Goal: Check status: Check status

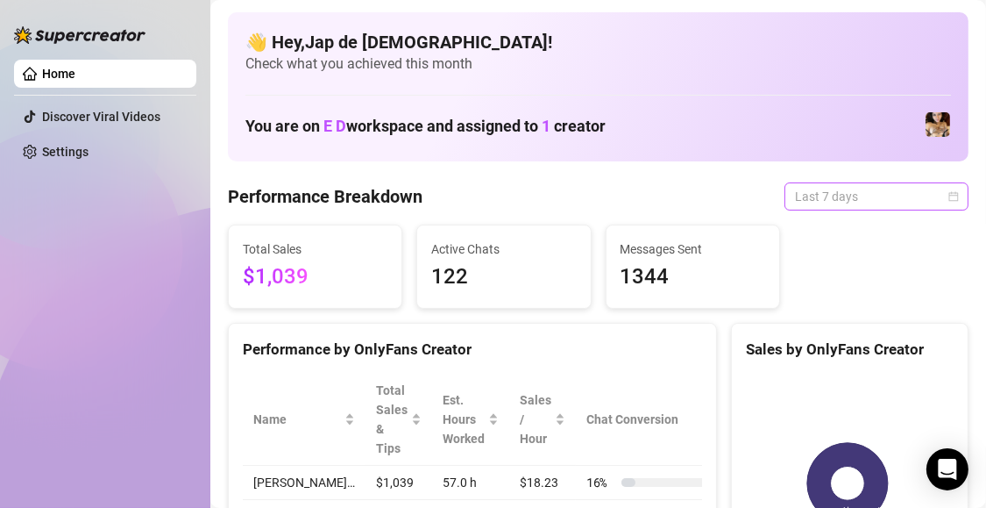
click at [939, 188] on span "Last 7 days" at bounding box center [876, 196] width 163 height 26
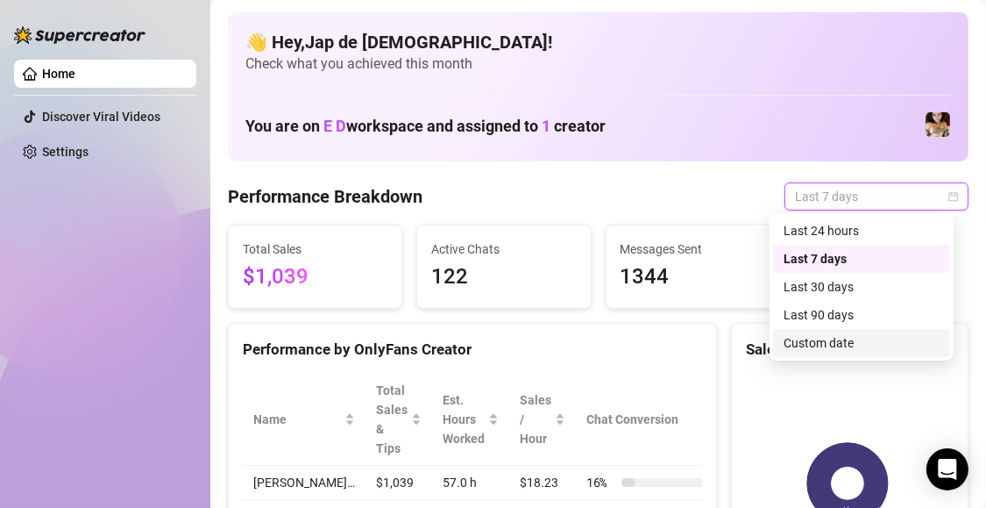
click at [861, 337] on div "Custom date" at bounding box center [862, 342] width 156 height 19
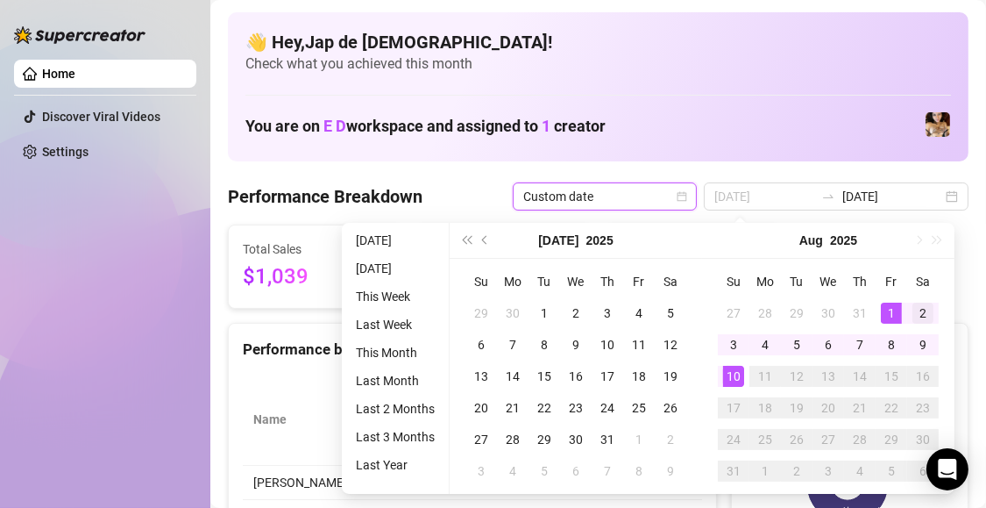
type input "2025-08-02"
click at [919, 308] on div "2" at bounding box center [923, 312] width 21 height 21
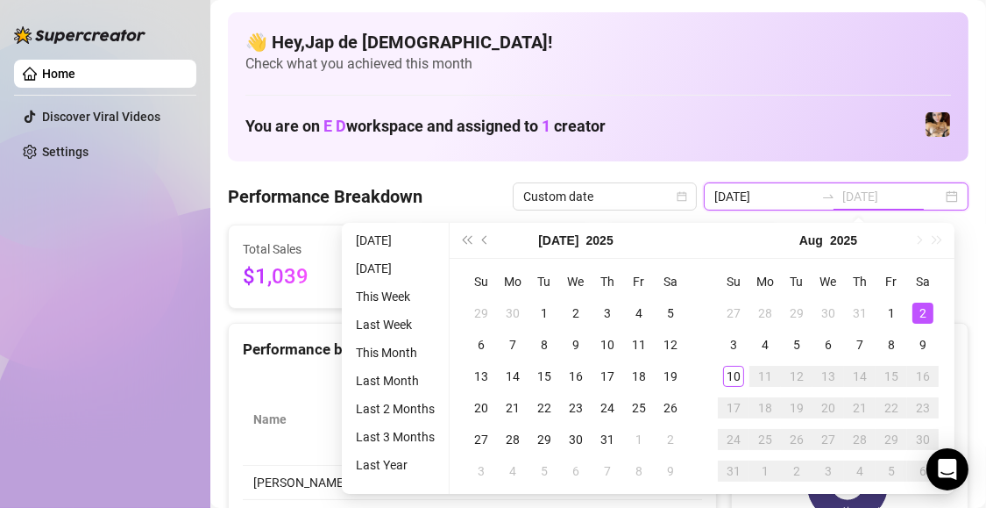
type input "2025-08-02"
click at [927, 309] on div "2" at bounding box center [923, 312] width 21 height 21
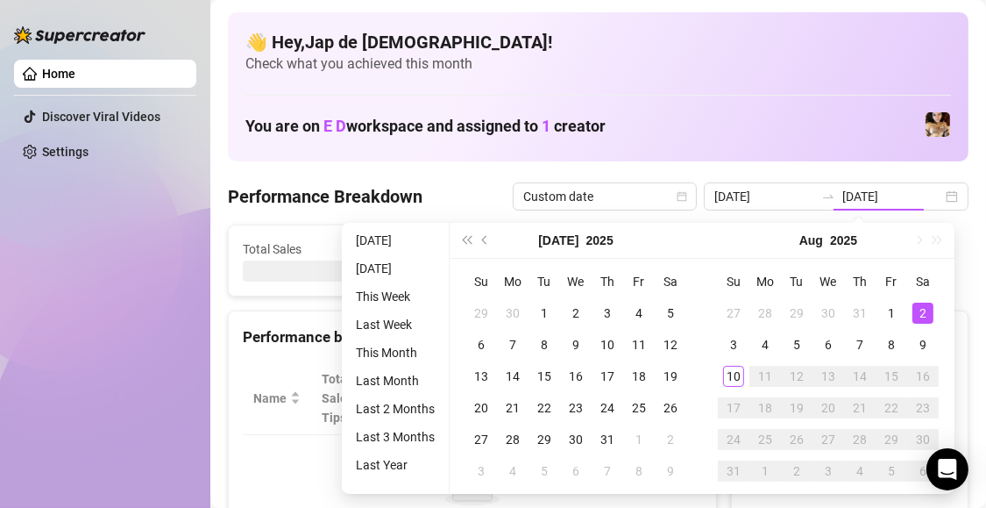
type input "2025-08-02"
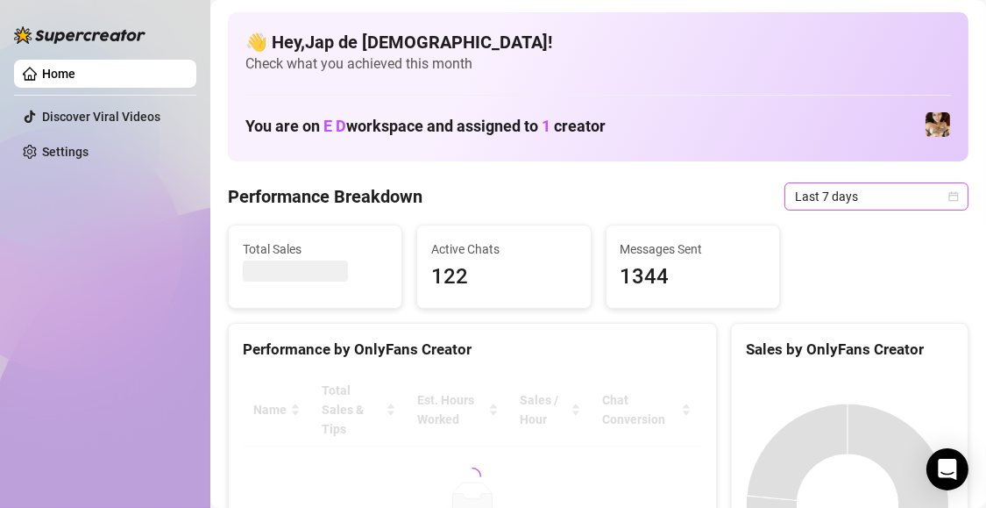
click at [948, 197] on icon "calendar" at bounding box center [953, 196] width 11 height 11
